Goal: Information Seeking & Learning: Learn about a topic

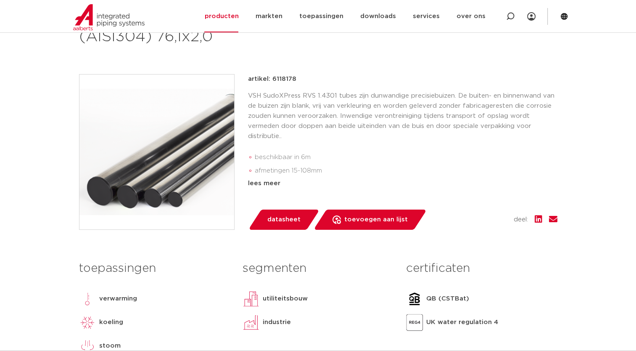
scroll to position [42, 0]
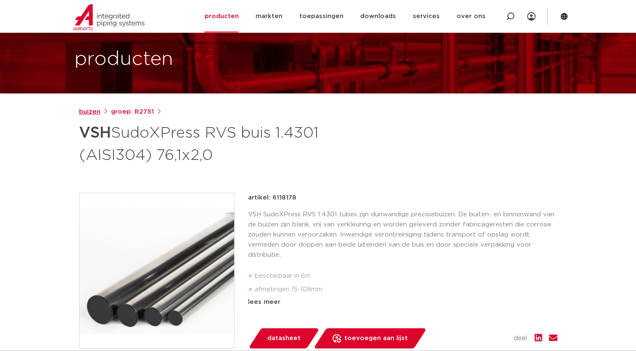
click at [86, 112] on link "buizen" at bounding box center [89, 112] width 21 height 10
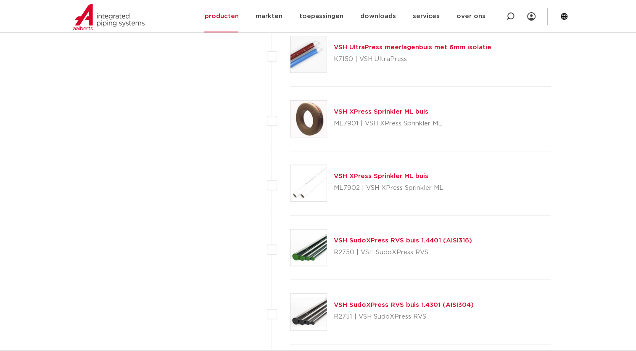
scroll to position [927, 0]
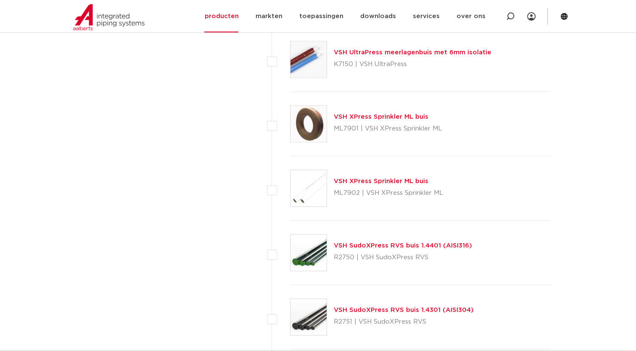
click at [408, 307] on link "VSH SudoXPress RVS buis 1.4301 (AISI304)" at bounding box center [404, 310] width 140 height 6
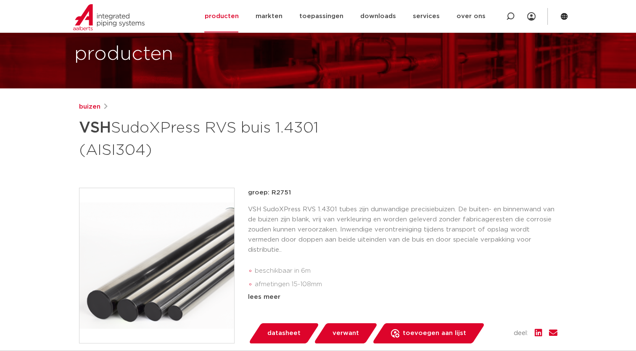
scroll to position [42, 0]
